Goal: Information Seeking & Learning: Learn about a topic

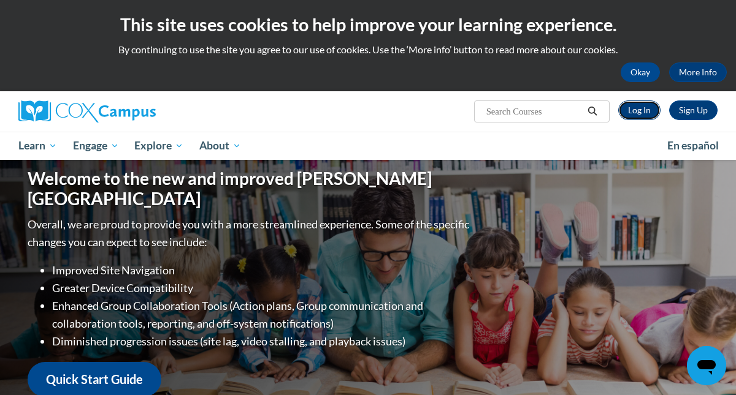
click at [641, 111] on link "Log In" at bounding box center [639, 111] width 42 height 20
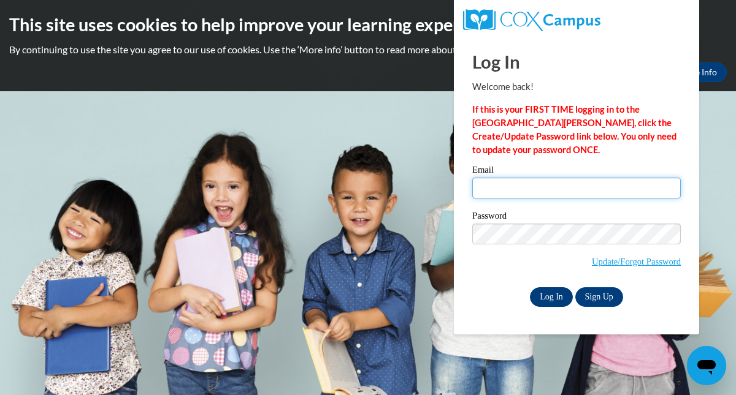
type input "amcduffie@cherokeeclassicalacademy.org"
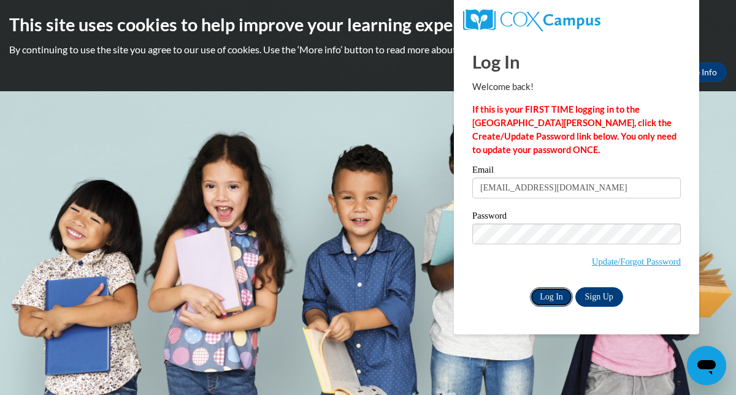
click at [562, 291] on input "Log In" at bounding box center [551, 298] width 43 height 20
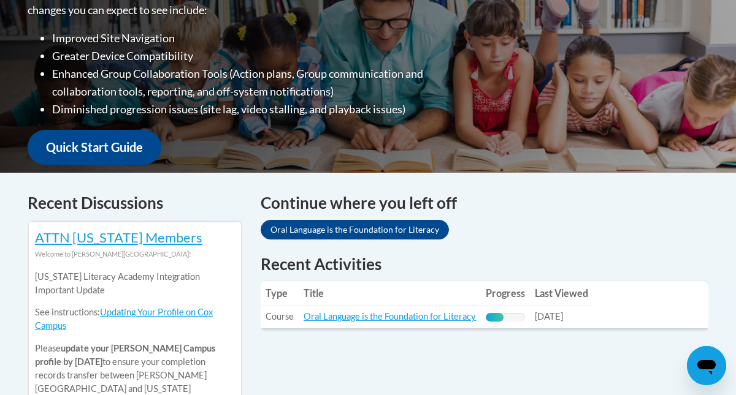
scroll to position [362, 0]
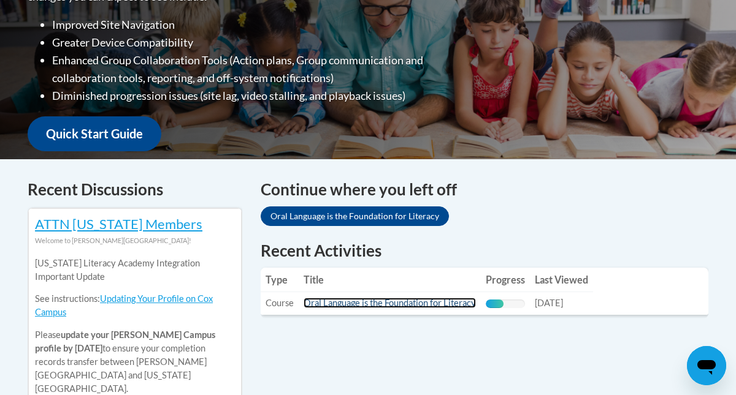
click at [440, 304] on link "Oral Language is the Foundation for Literacy" at bounding box center [390, 303] width 172 height 10
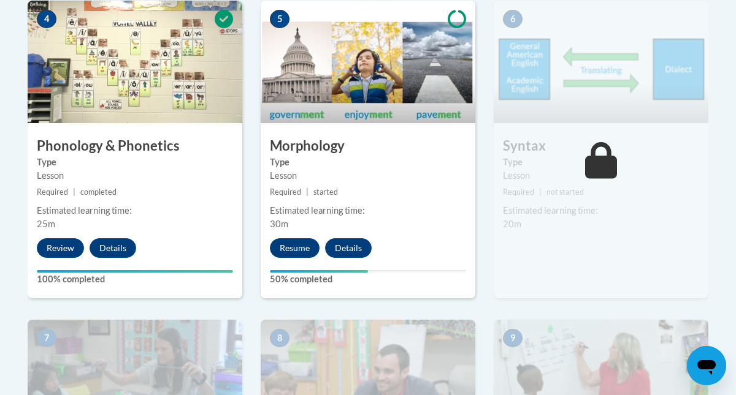
scroll to position [796, 0]
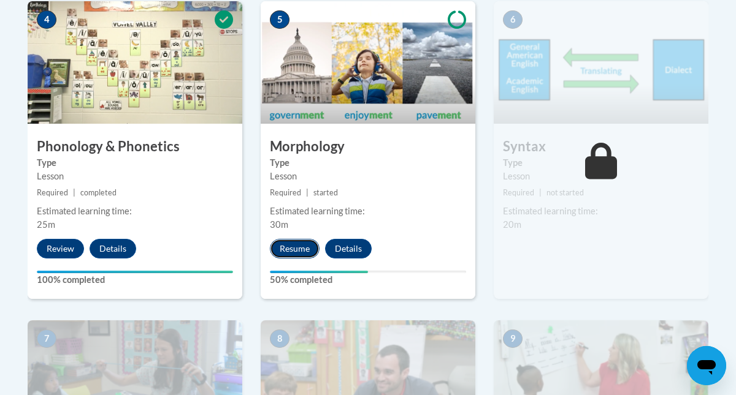
click at [306, 249] on button "Resume" at bounding box center [295, 249] width 50 height 20
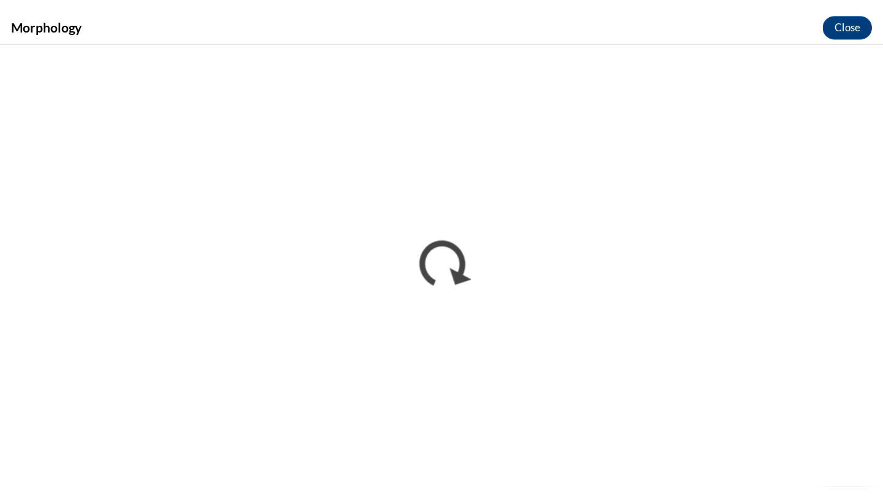
scroll to position [0, 0]
